Goal: Transaction & Acquisition: Book appointment/travel/reservation

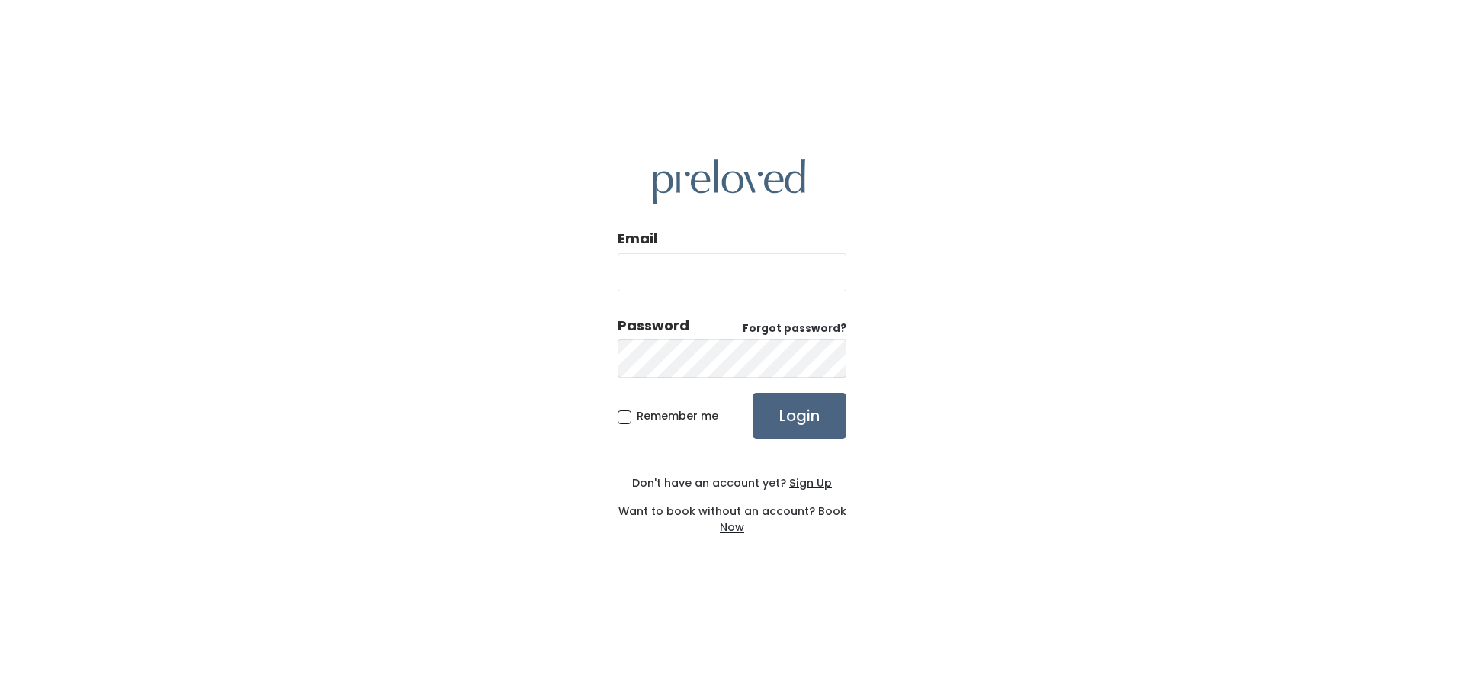
type input "[EMAIL_ADDRESS][PERSON_NAME][DOMAIN_NAME]"
click at [817, 438] on input "Login" at bounding box center [800, 416] width 94 height 46
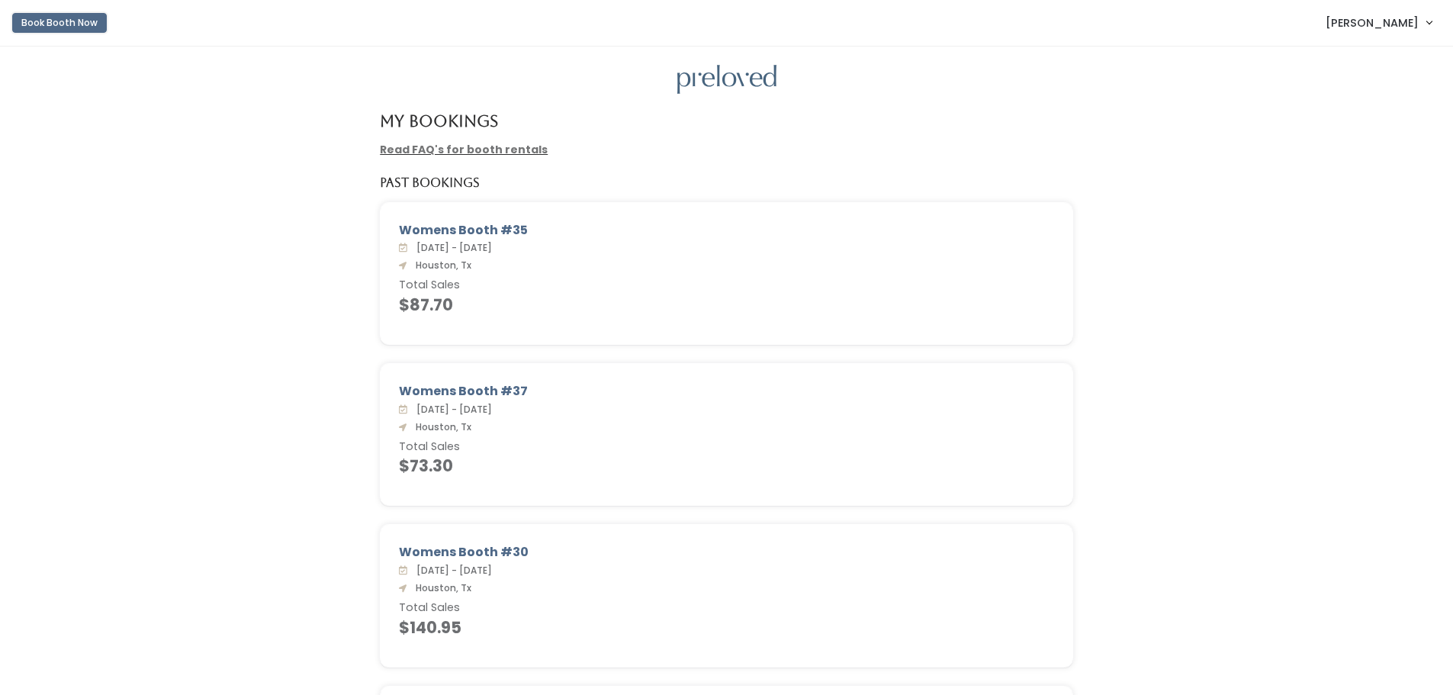
click at [89, 21] on button "Book Booth Now" at bounding box center [59, 23] width 95 height 20
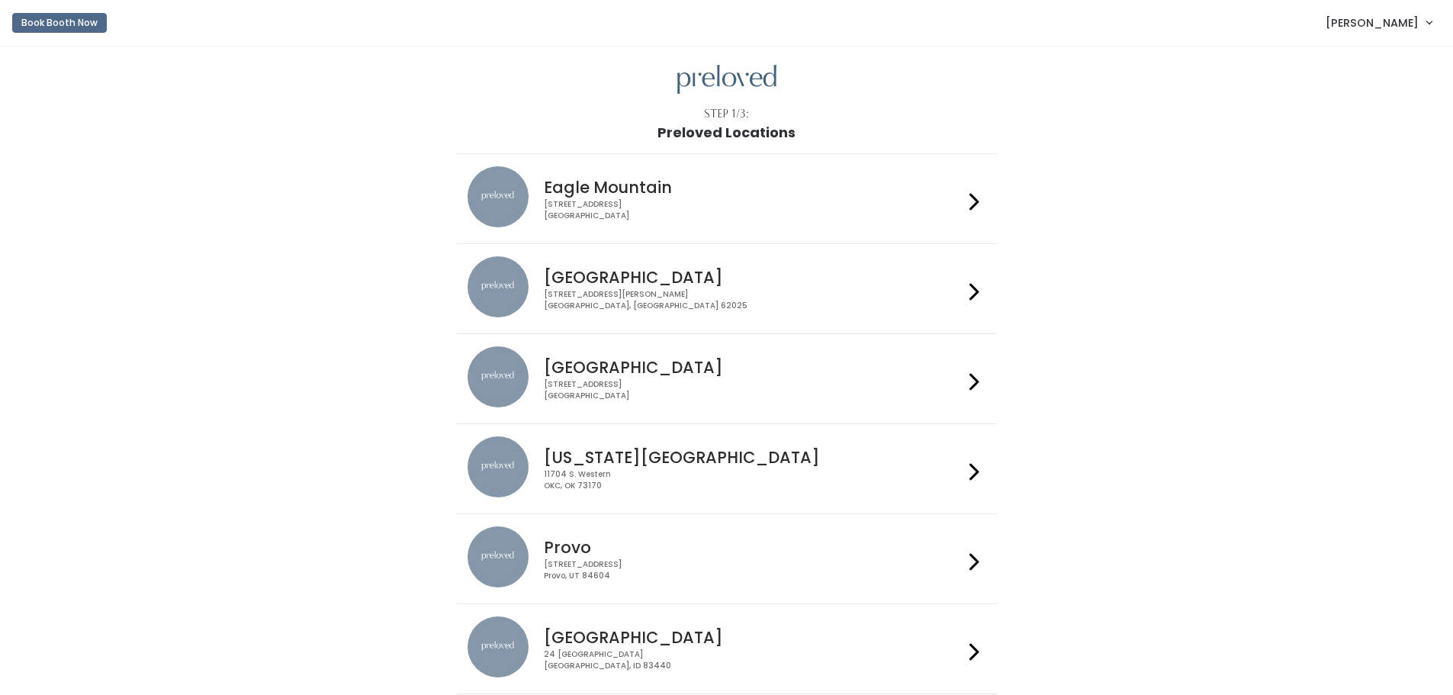
click at [599, 381] on div "3903 N Braeswood Blvd Houston, TX 77025" at bounding box center [753, 390] width 419 height 22
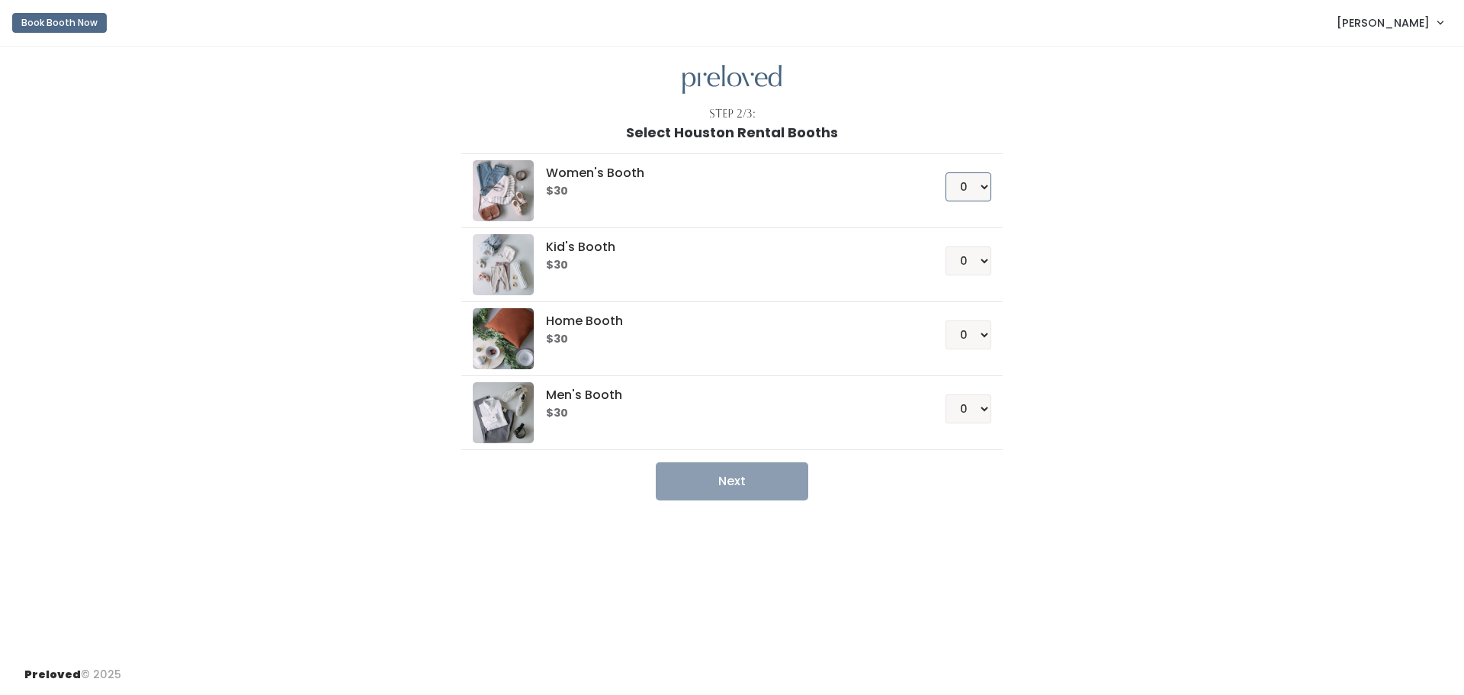
click at [990, 190] on select "0 1 2 3 4" at bounding box center [969, 186] width 46 height 29
select select "1"
click at [946, 172] on select "0 1 2 3 4" at bounding box center [969, 186] width 46 height 29
click at [779, 488] on button "Next" at bounding box center [732, 481] width 153 height 38
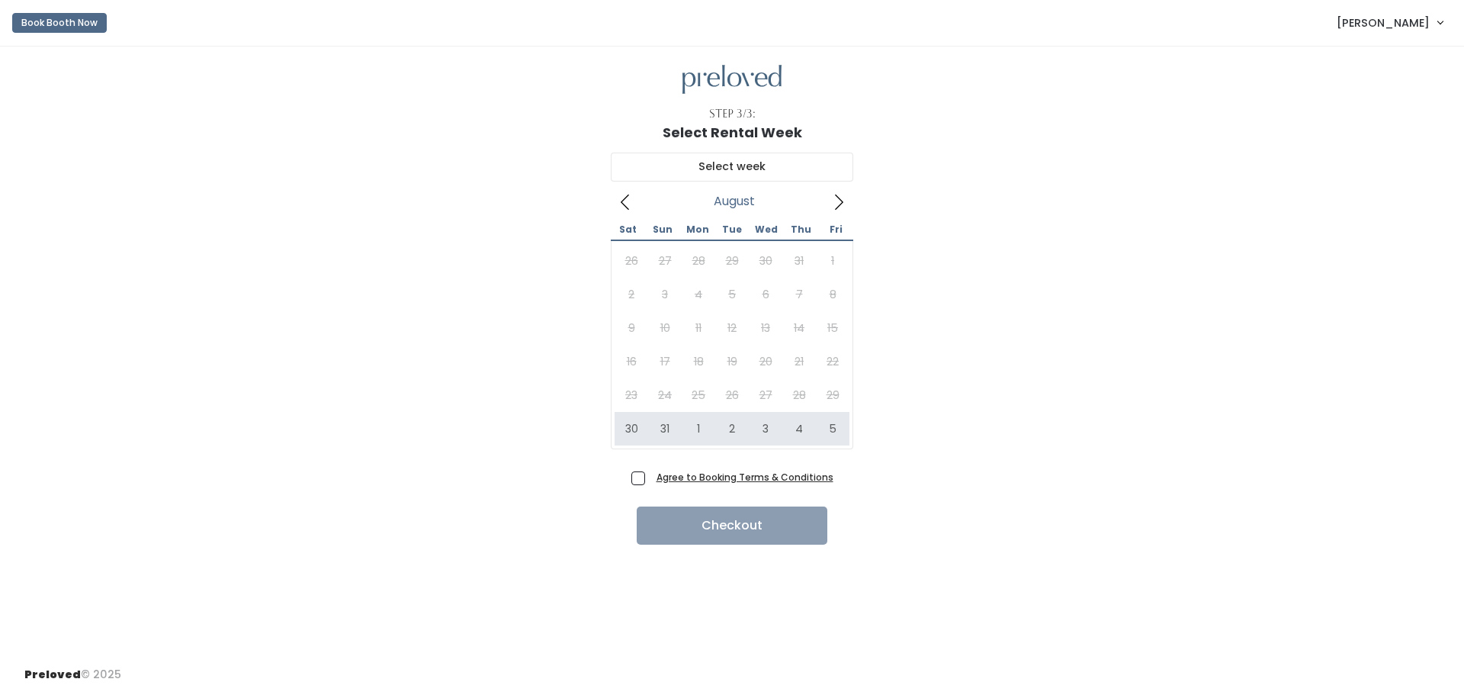
click at [836, 206] on icon at bounding box center [838, 202] width 17 height 17
click at [621, 206] on icon at bounding box center [625, 202] width 17 height 17
